Goal: Task Accomplishment & Management: Manage account settings

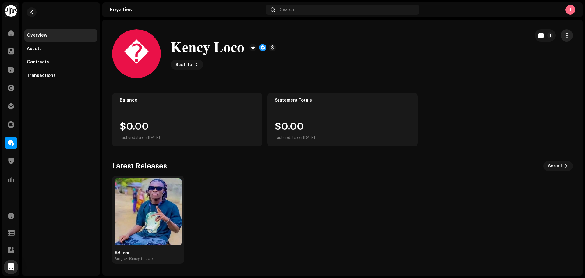
click at [567, 33] on span "button" at bounding box center [567, 35] width 6 height 5
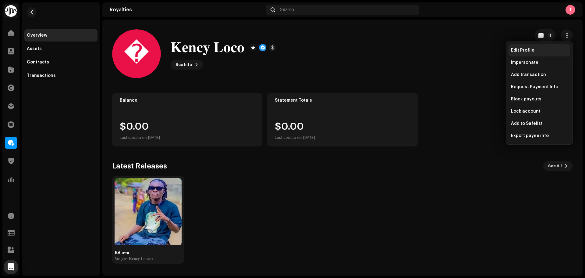
click at [543, 50] on div "Edit Profile" at bounding box center [539, 50] width 57 height 5
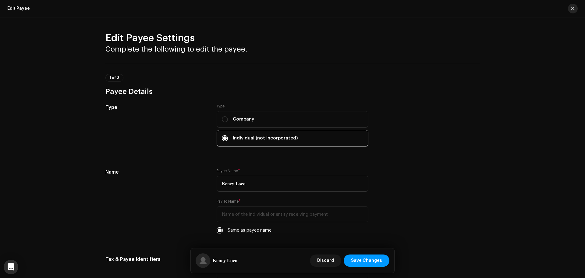
click at [569, 6] on button "button" at bounding box center [573, 9] width 10 height 10
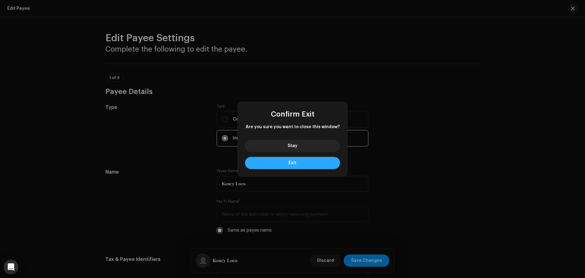
click at [304, 160] on button "Exit" at bounding box center [292, 163] width 95 height 12
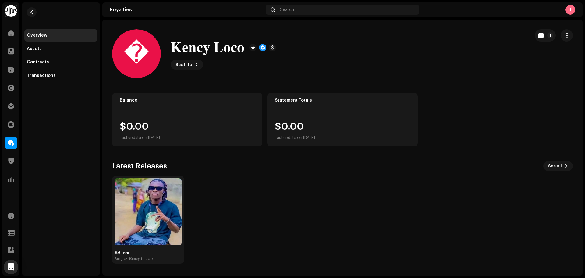
click at [571, 9] on div "T" at bounding box center [571, 10] width 10 height 10
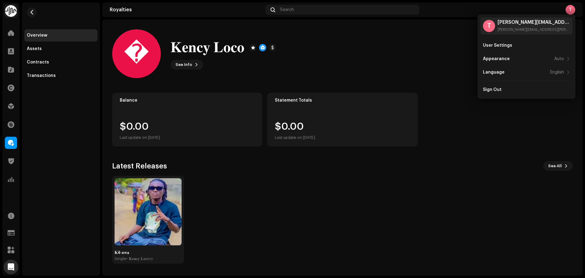
click at [399, 56] on div "� 𝐊𝐞𝐧𝐜𝐲 𝐋𝐨𝐜𝐨 See Info 1" at bounding box center [318, 53] width 413 height 49
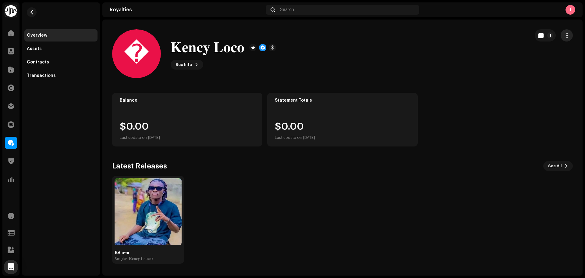
click at [564, 35] on span "button" at bounding box center [567, 35] width 6 height 5
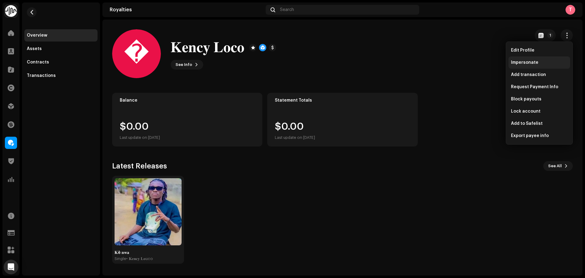
click at [531, 60] on span "Impersonate" at bounding box center [524, 62] width 27 height 5
